Goal: Navigation & Orientation: Find specific page/section

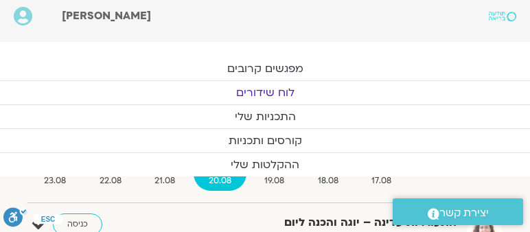
scroll to position [114, 0]
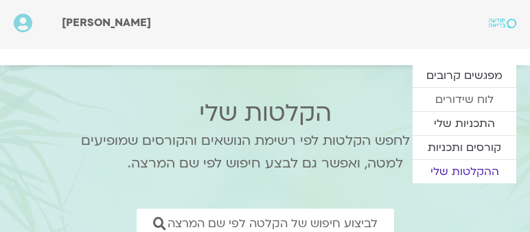
click at [461, 96] on link "לוח שידורים" at bounding box center [465, 99] width 104 height 23
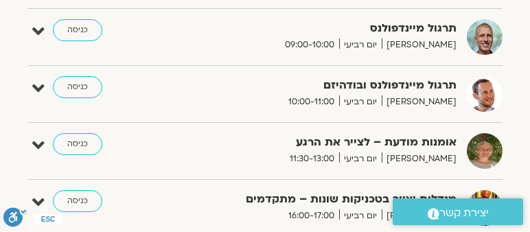
scroll to position [706, 0]
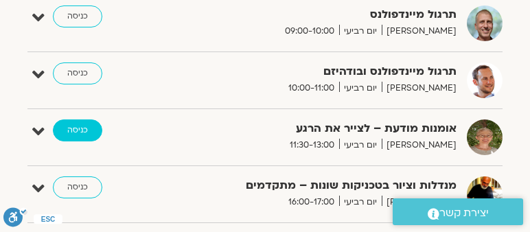
click at [75, 121] on link "כניסה" at bounding box center [77, 130] width 49 height 22
